Goal: Task Accomplishment & Management: Use online tool/utility

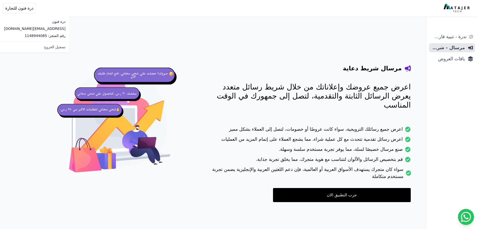
click at [115, 36] on div "مرسال شريط دعاية اعرض جميع عروضك وإعلاناتك من خلال شريط رسائل متعدد يعرض الرسائ…" at bounding box center [232, 123] width 365 height 206
click at [470, 35] on icon "Sidebar" at bounding box center [471, 36] width 4 height 5
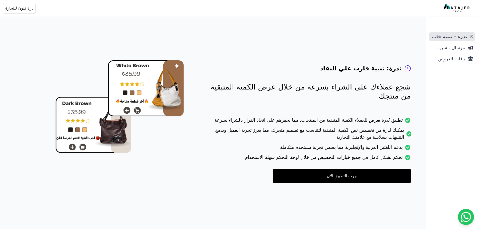
click at [454, 42] on ul "ندرة - تنبية قارب علي النفاذ مرسال - شريط دعاية باقات العروض" at bounding box center [452, 47] width 46 height 31
click at [453, 47] on span "مرسال - شريط دعاية" at bounding box center [448, 47] width 34 height 7
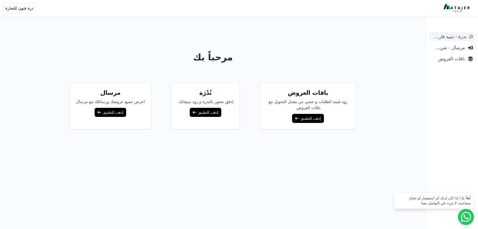
click at [454, 38] on span "ندرة - تنبية قارب علي النفاذ" at bounding box center [448, 36] width 35 height 7
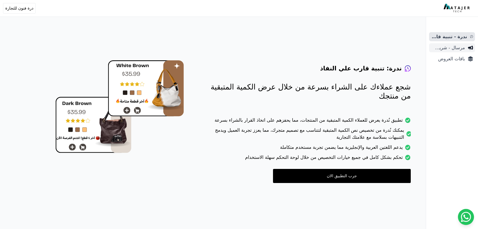
click at [454, 47] on span "مرسال - شريط دعاية" at bounding box center [448, 47] width 34 height 7
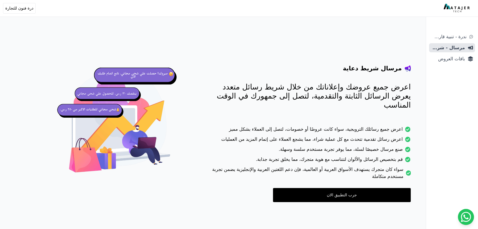
click at [448, 61] on span "باقات العروض" at bounding box center [448, 58] width 34 height 7
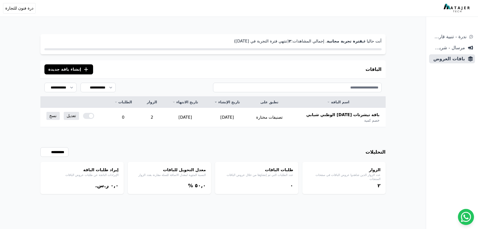
click at [83, 72] on icon ".cls-1{fill:none;stroke:#fff;stroke-linecap:round;stroke-linejoin:round;stroke-…" at bounding box center [86, 69] width 6 height 6
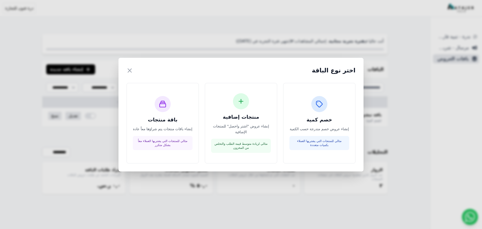
click at [95, 71] on div "اختر نوع الباقة × خصم كمية إنشاء عروض خصم متدرجة حسب الكمية مثالي للمنتجات التي…" at bounding box center [241, 114] width 482 height 229
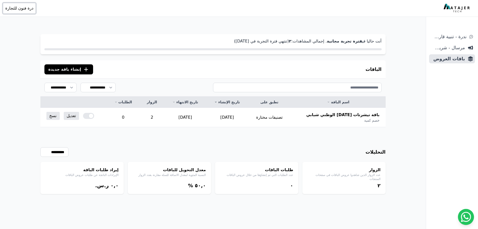
click at [26, 5] on button "Open user menu درة فنون للتجارة" at bounding box center [19, 8] width 33 height 11
click at [278, 47] on div "أنت حاليا في فترة تجربة مجانية . إجمالي المشاهدات: ٢ (تنتهي فترة التجربة في [DA…" at bounding box center [212, 44] width 345 height 20
click at [66, 66] on button ".cls-1{fill:none;stroke:#fff;stroke-linecap:round;stroke-linejoin:round;stroke-…" at bounding box center [68, 69] width 49 height 10
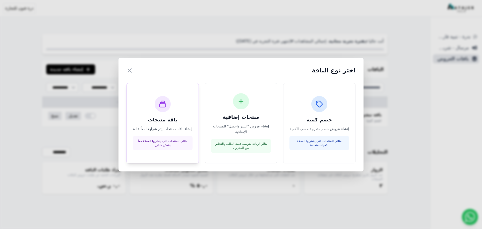
click at [179, 110] on div "باقة منتجات إنشاء باقات منتجات يتم شراؤها معاً عادة مثالي للمنتجات التي يشتريها…" at bounding box center [163, 123] width 60 height 54
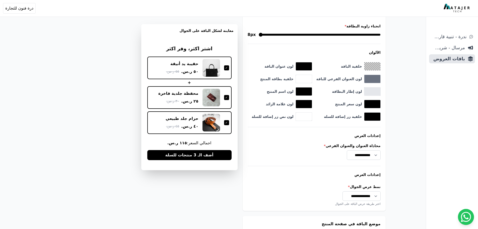
scroll to position [276, 0]
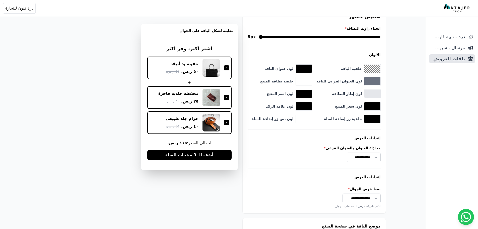
click at [368, 70] on button "toggle color picker dialog" at bounding box center [372, 68] width 16 height 8
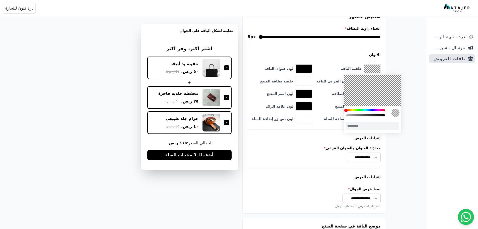
click at [330, 47] on div "انحناء زاوية البطاقة * 8px الألوان خلفية الباقة ********* لون عنوان الباقة ****…" at bounding box center [314, 117] width 133 height 182
